Goal: Check status: Check status

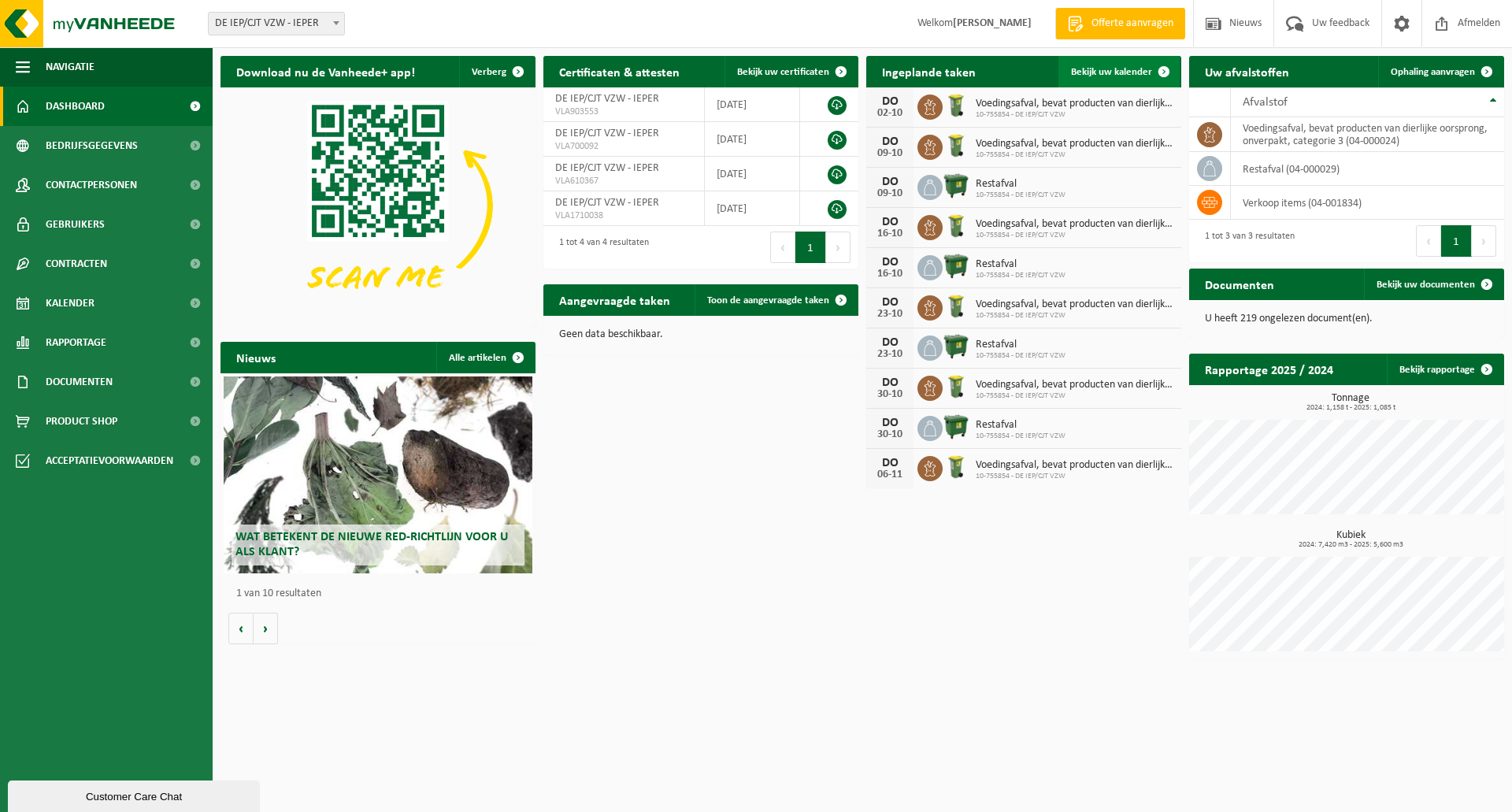
click at [1124, 68] on span "Bekijk uw kalender" at bounding box center [1111, 71] width 81 height 10
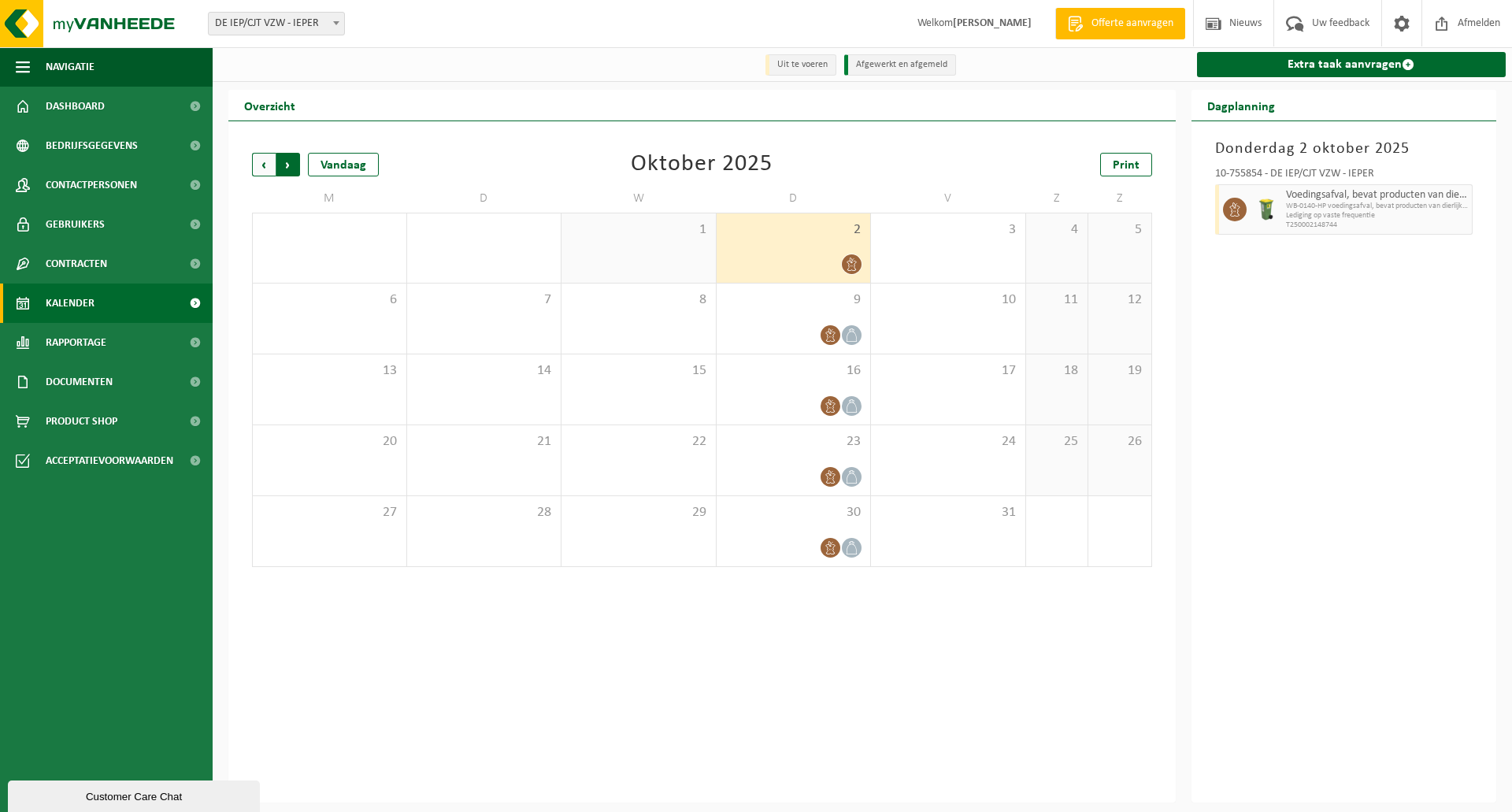
click at [263, 160] on span "Vorige" at bounding box center [264, 164] width 24 height 24
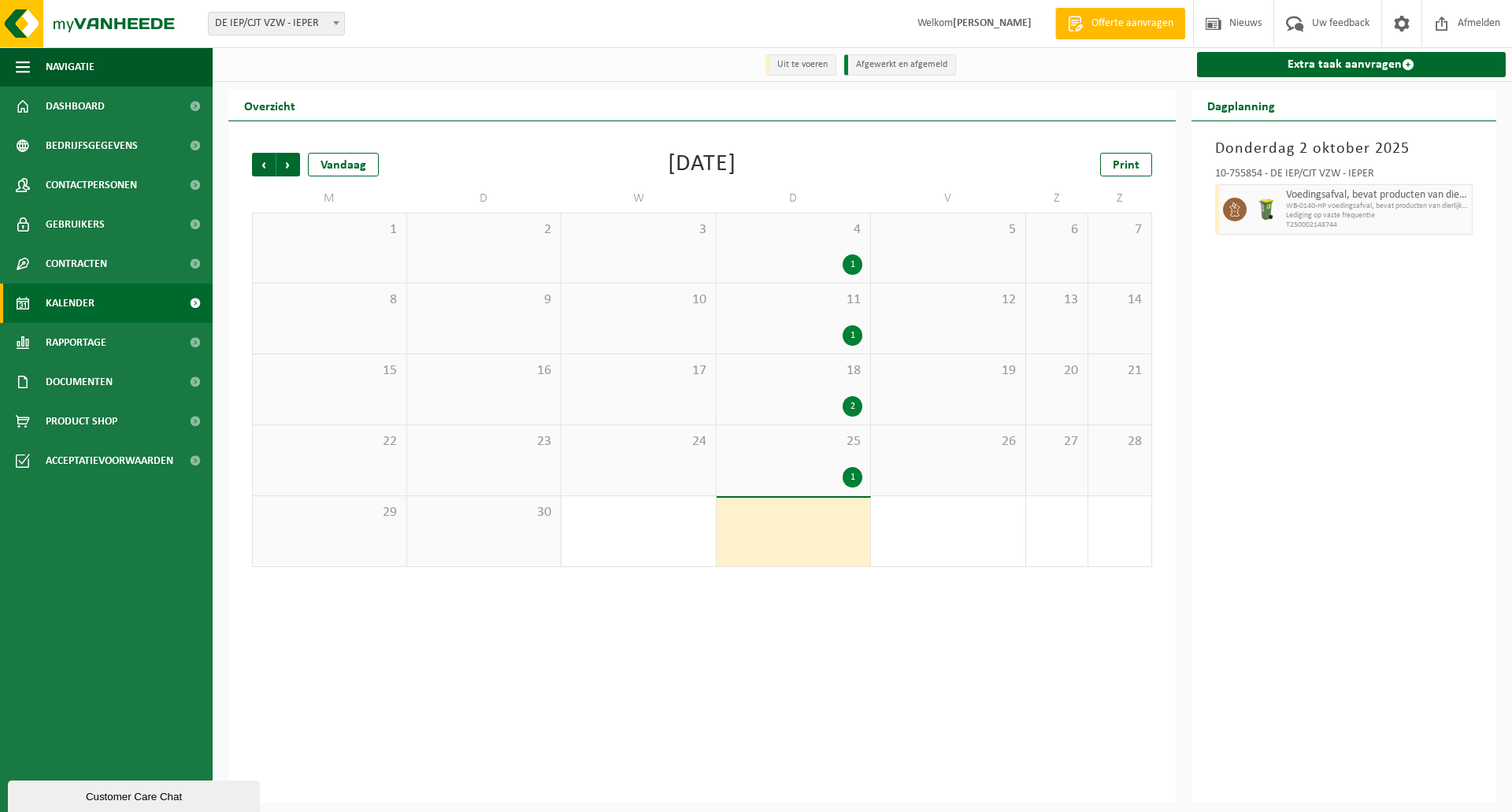
click at [263, 160] on span "Vorige" at bounding box center [264, 164] width 24 height 24
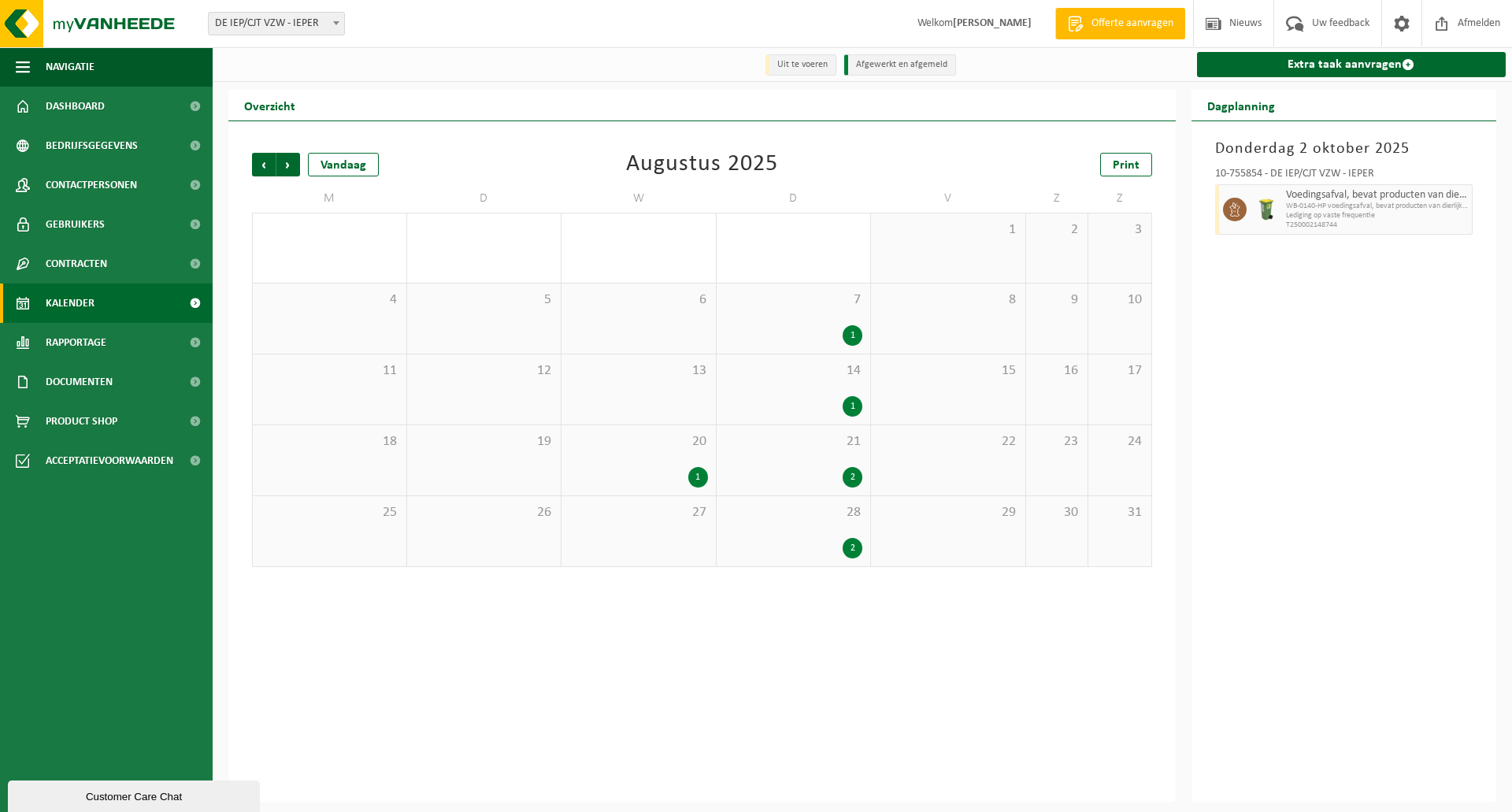
click at [263, 160] on span "Vorige" at bounding box center [264, 164] width 24 height 24
click at [494, 329] on div "1" at bounding box center [484, 336] width 139 height 21
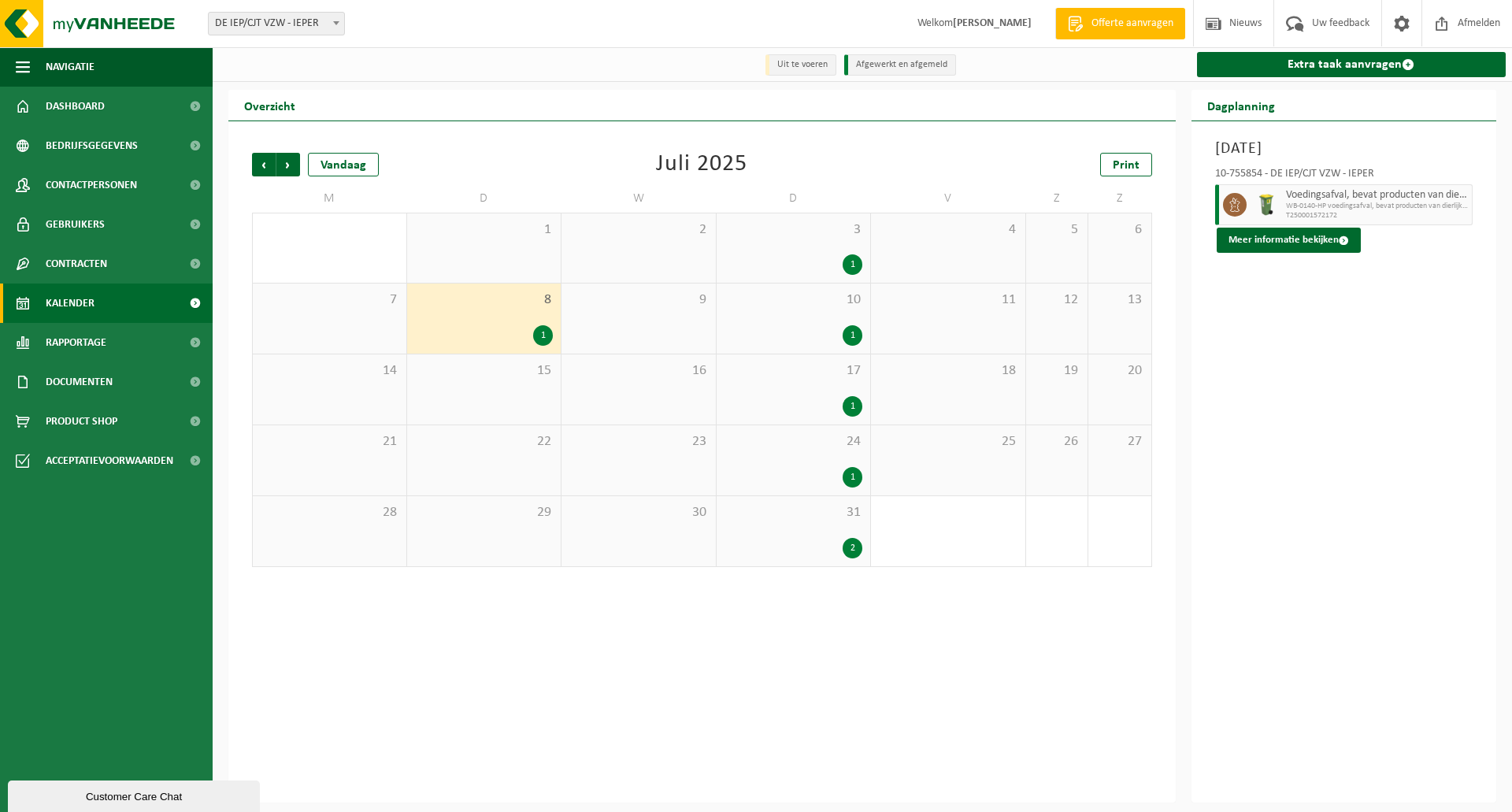
click at [756, 249] on div "3 1" at bounding box center [794, 248] width 154 height 69
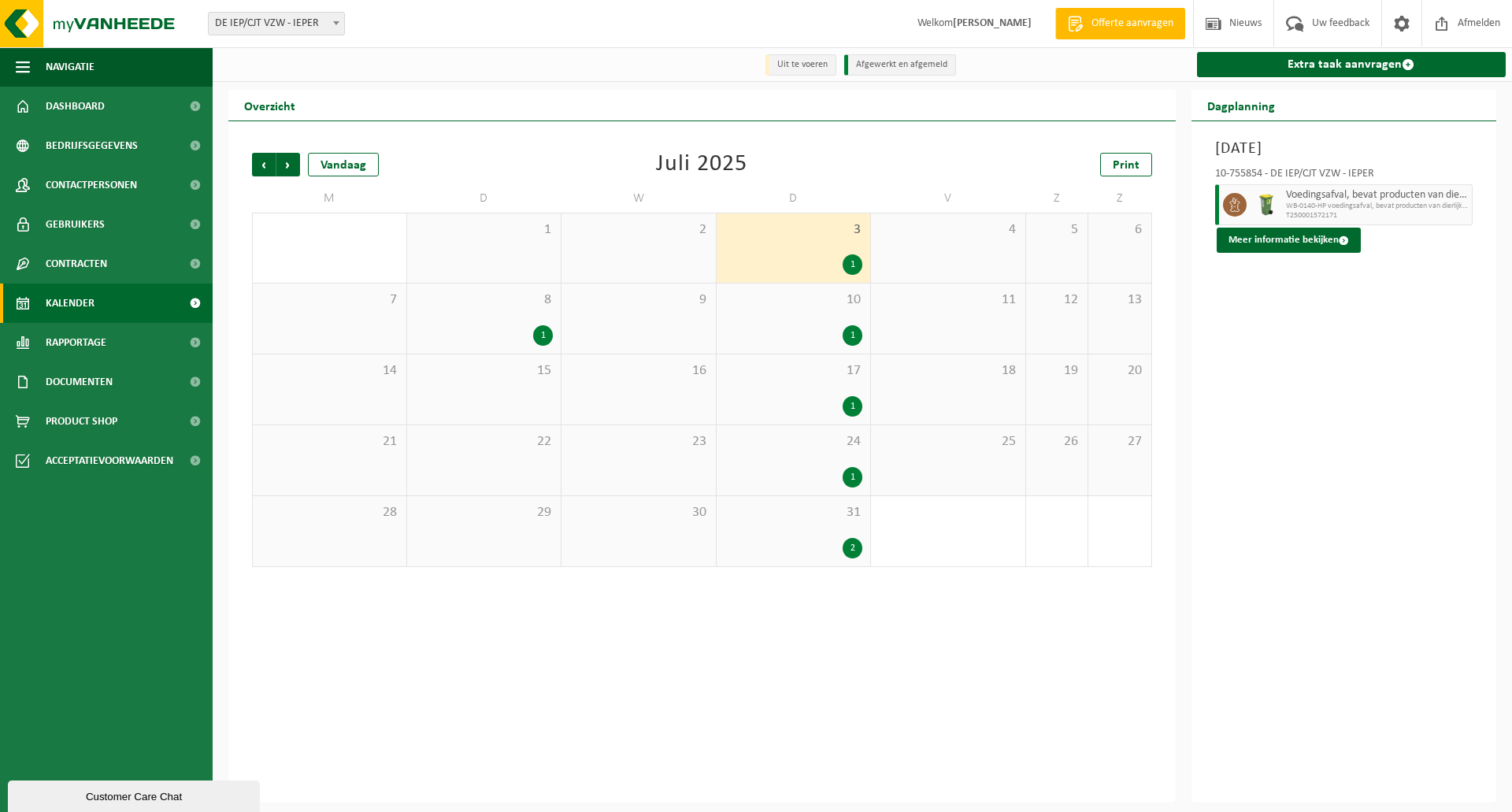
click at [784, 329] on div "1" at bounding box center [794, 336] width 139 height 21
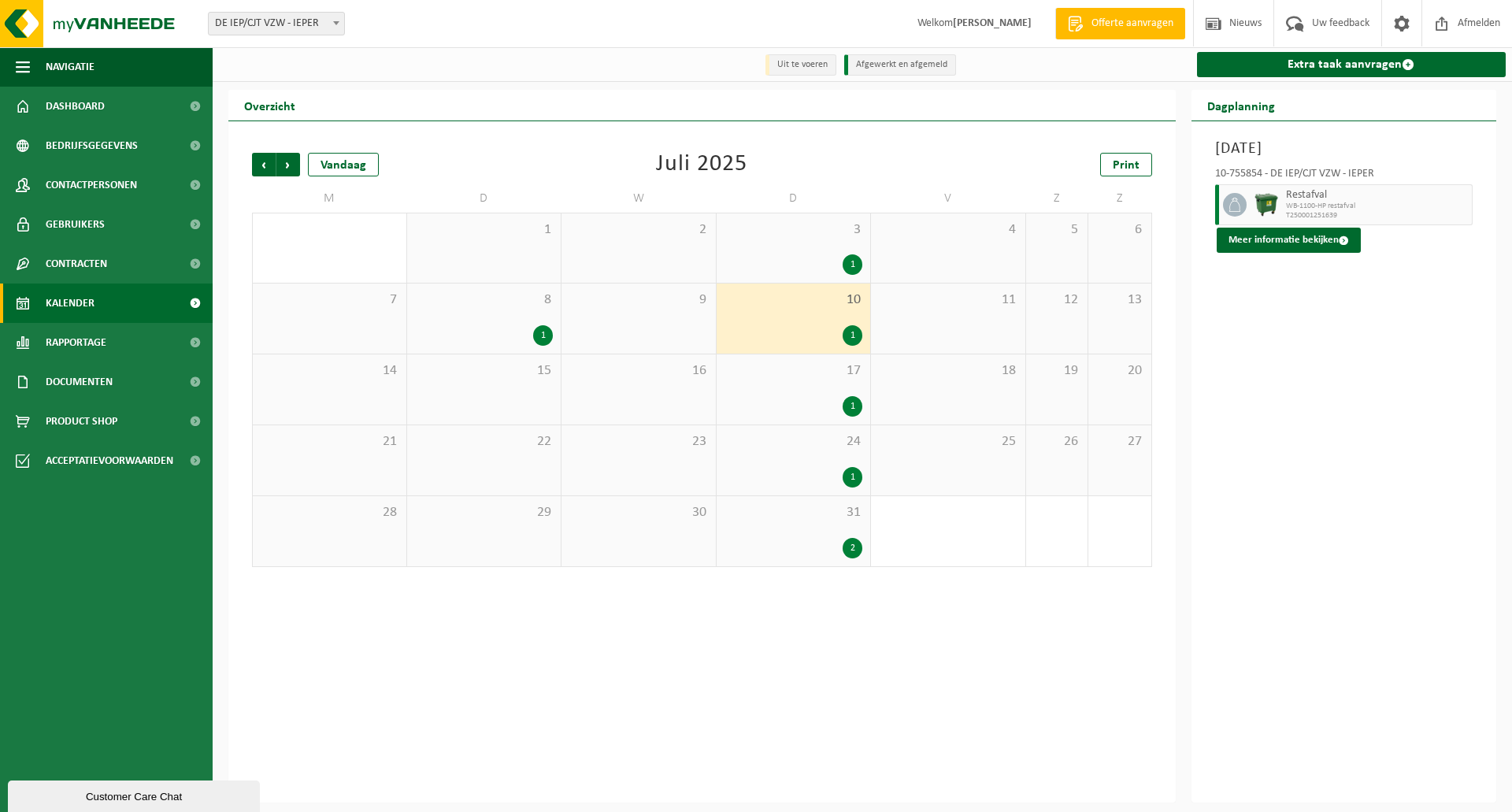
click at [786, 249] on div "3 1" at bounding box center [794, 248] width 154 height 69
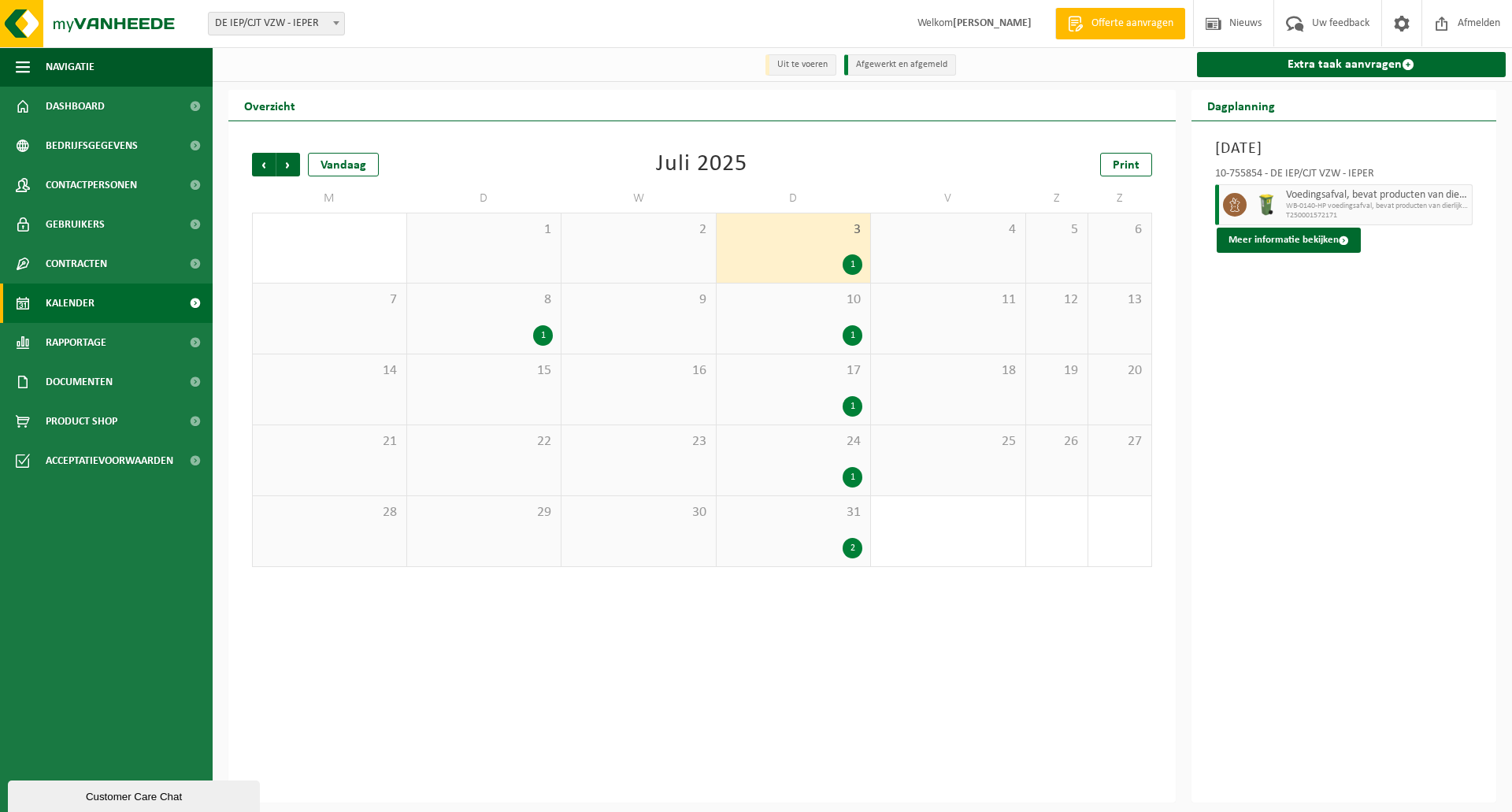
click at [790, 317] on div "10 1" at bounding box center [794, 318] width 154 height 70
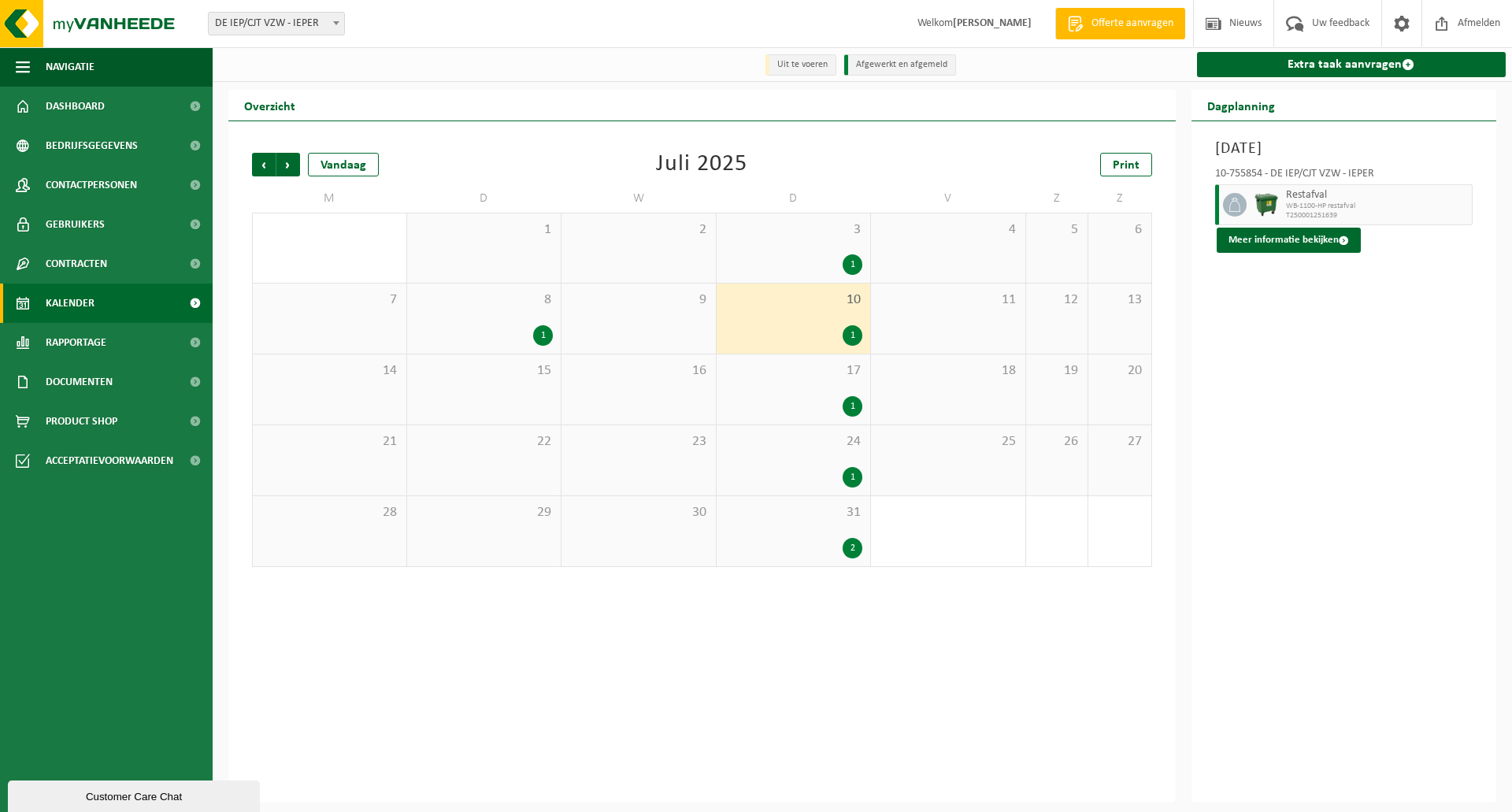
click at [783, 541] on div "2" at bounding box center [794, 548] width 139 height 21
